Goal: Find specific page/section: Find specific page/section

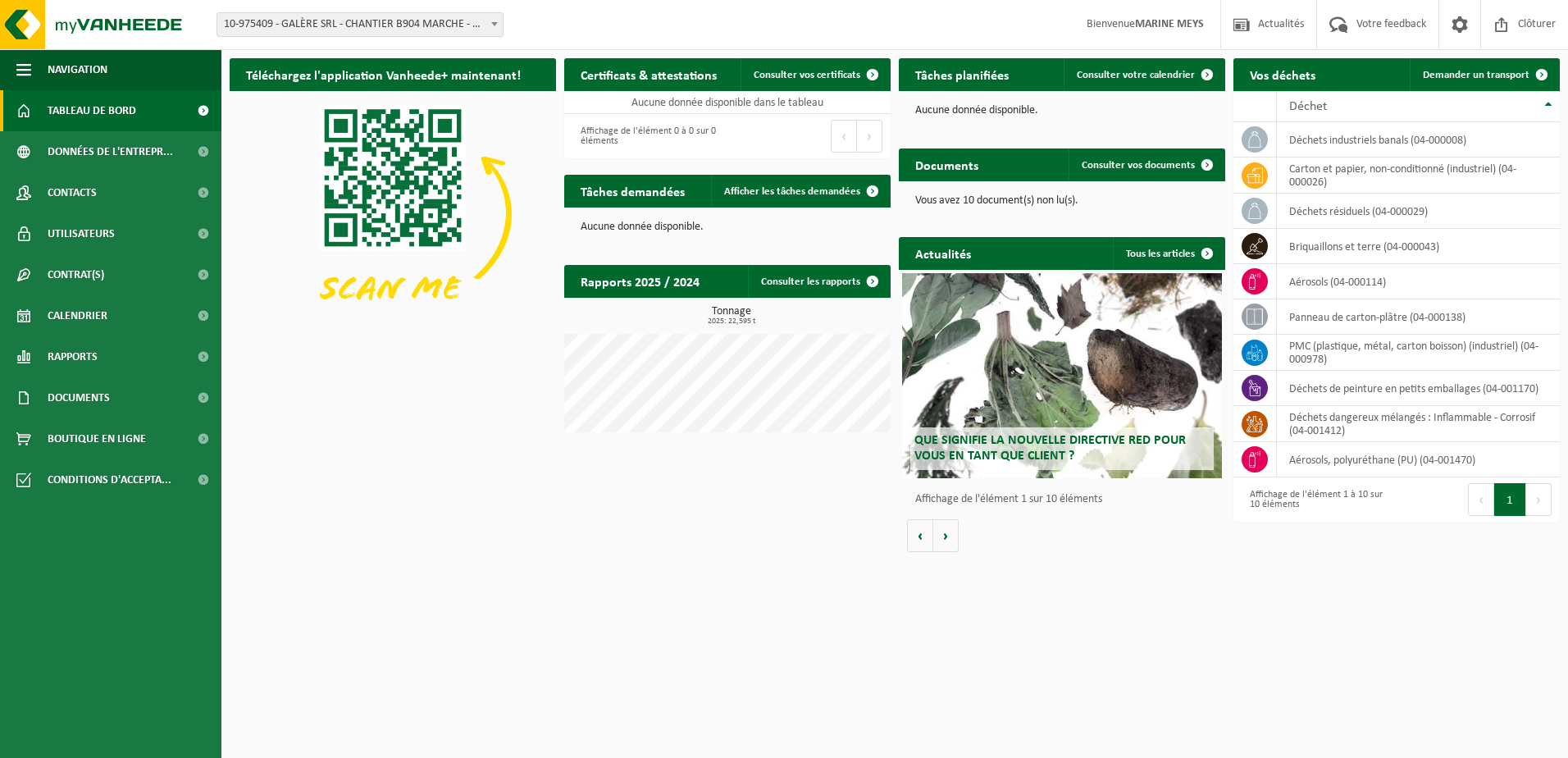
click at [497, 17] on span at bounding box center [494, 24] width 16 height 22
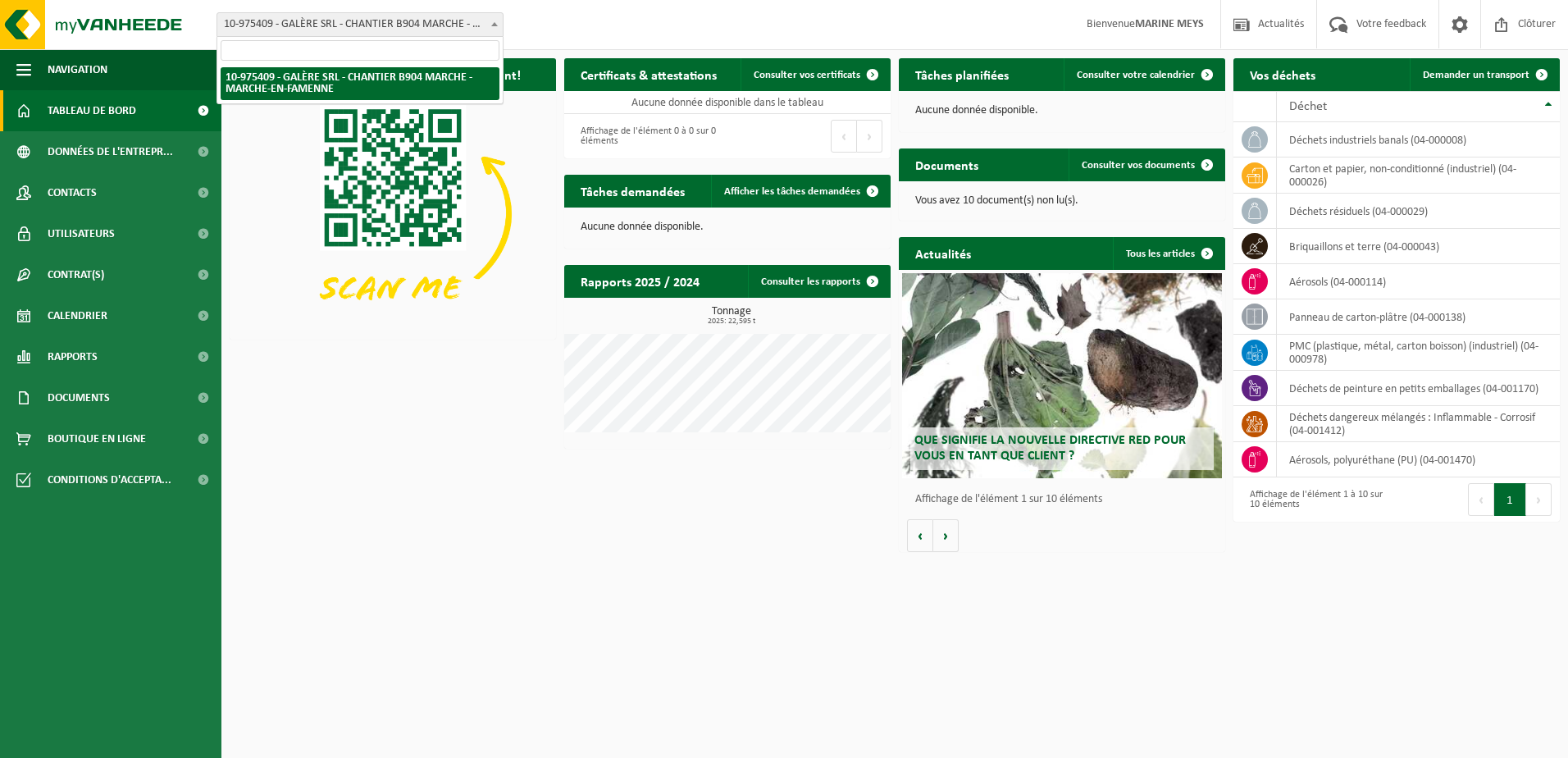
click at [436, 513] on div "Téléchargez l'application Vanheede+ maintenant! Cachez Certificats & attestatio…" at bounding box center [894, 305] width 1338 height 511
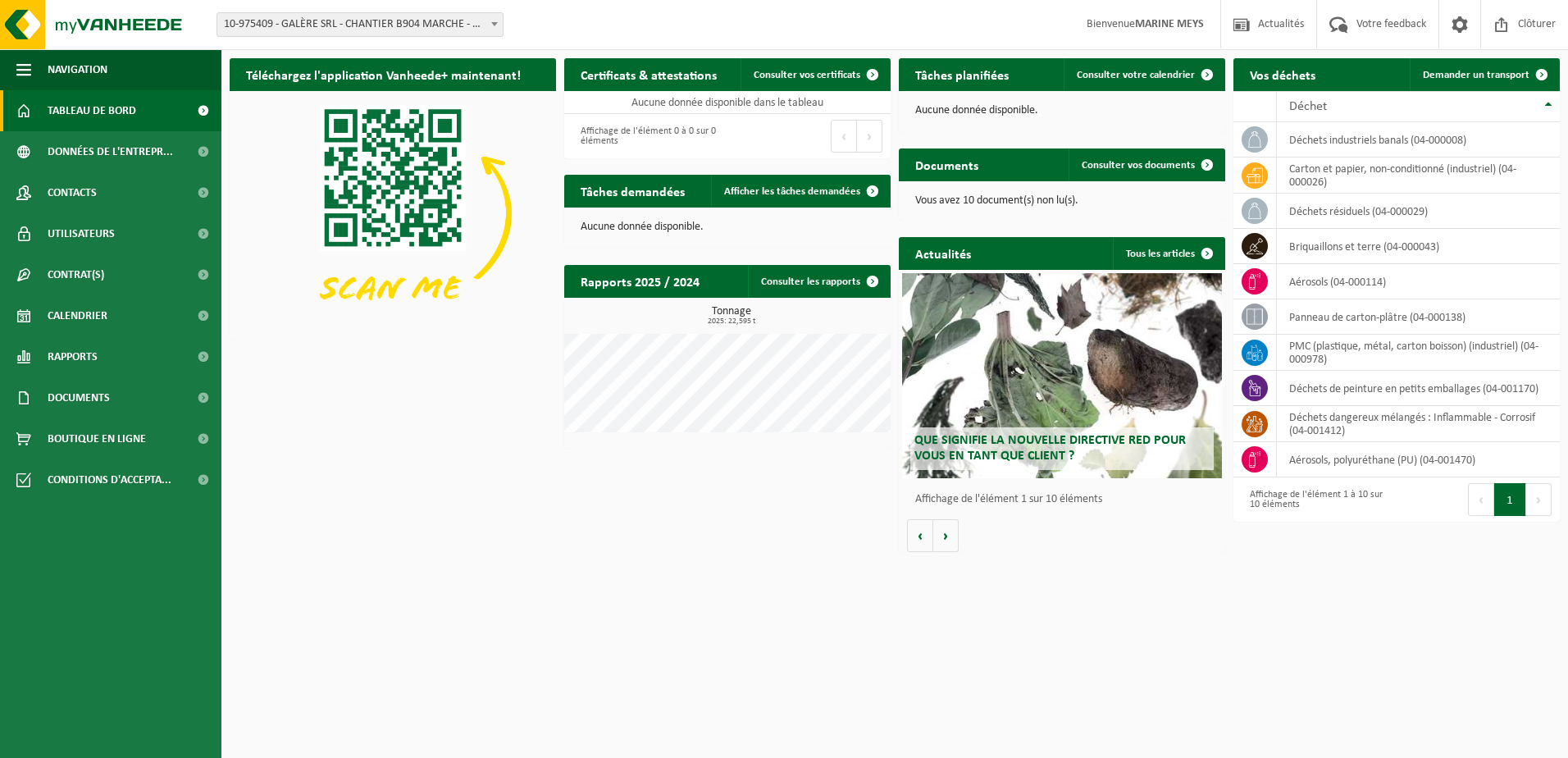
click at [559, 576] on html "Site: 10-975409 - GALÈRE SRL - CHANTIER B904 MARCHE - MARCHE-EN-FAMENNE 10-9754…" at bounding box center [784, 379] width 1568 height 758
click at [488, 27] on span at bounding box center [494, 24] width 16 height 22
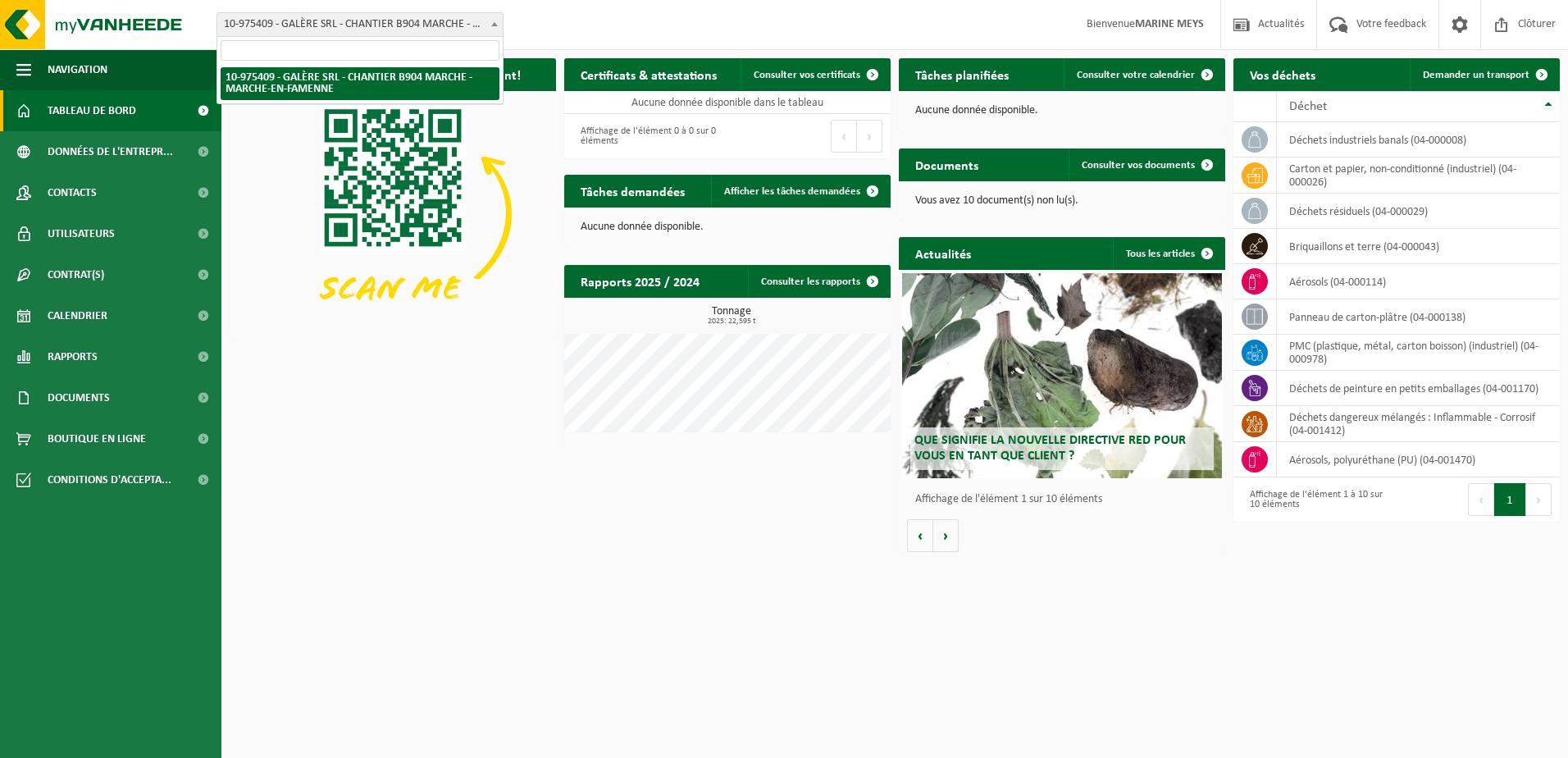
click at [580, 20] on div "Site: 10-975409 - GALÈRE SRL - CHANTIER B904 MARCHE - MARCHE-EN-FAMENNE 10-9754…" at bounding box center [784, 24] width 1568 height 50
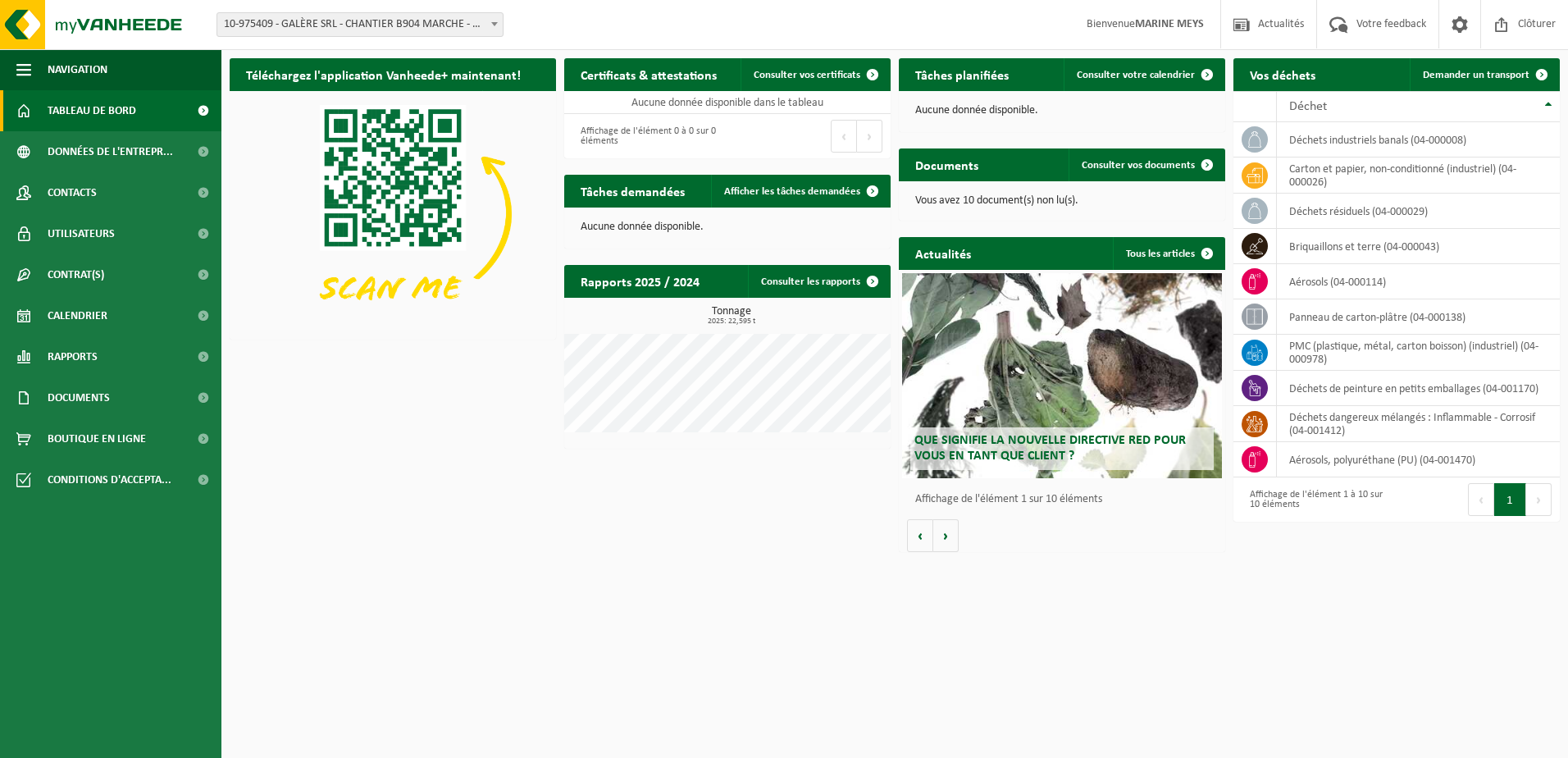
click at [606, 638] on html "Site: 10-975409 - GALÈRE SRL - CHANTIER B904 MARCHE - MARCHE-EN-FAMENNE 10-9754…" at bounding box center [784, 379] width 1568 height 758
